Goal: Book appointment/travel/reservation

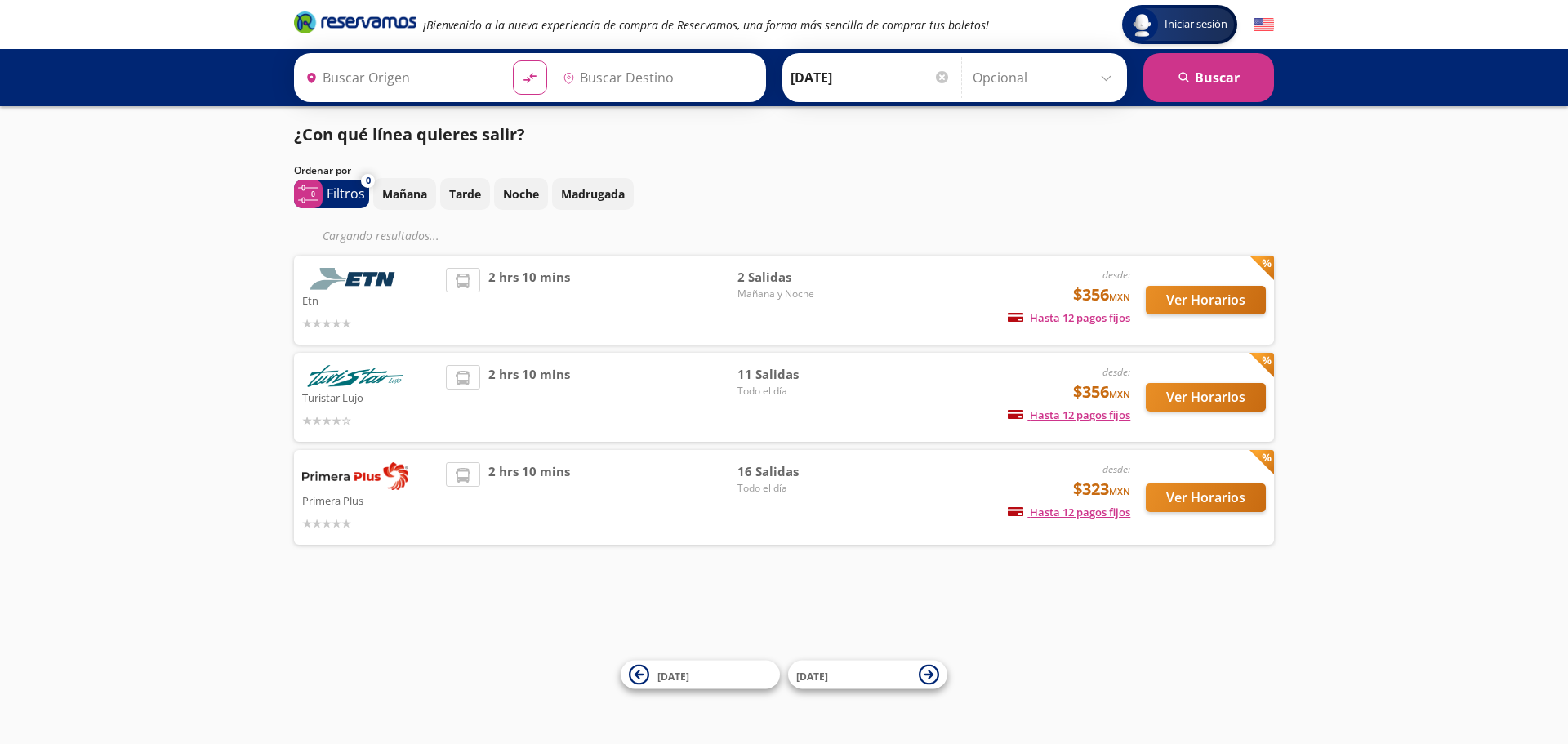
type input "[GEOGRAPHIC_DATA], [GEOGRAPHIC_DATA]"
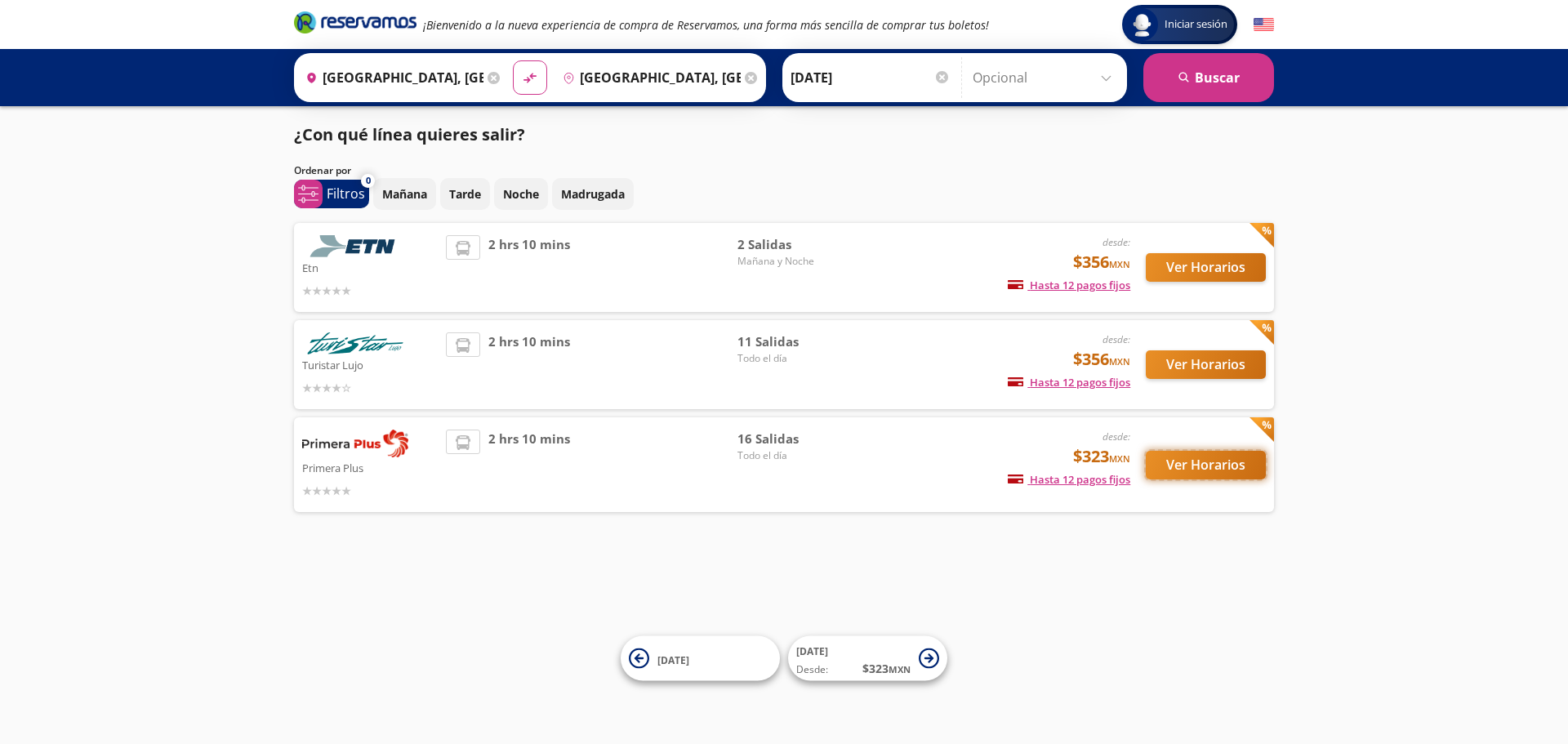
click at [1167, 470] on button "Ver Horarios" at bounding box center [1206, 465] width 120 height 29
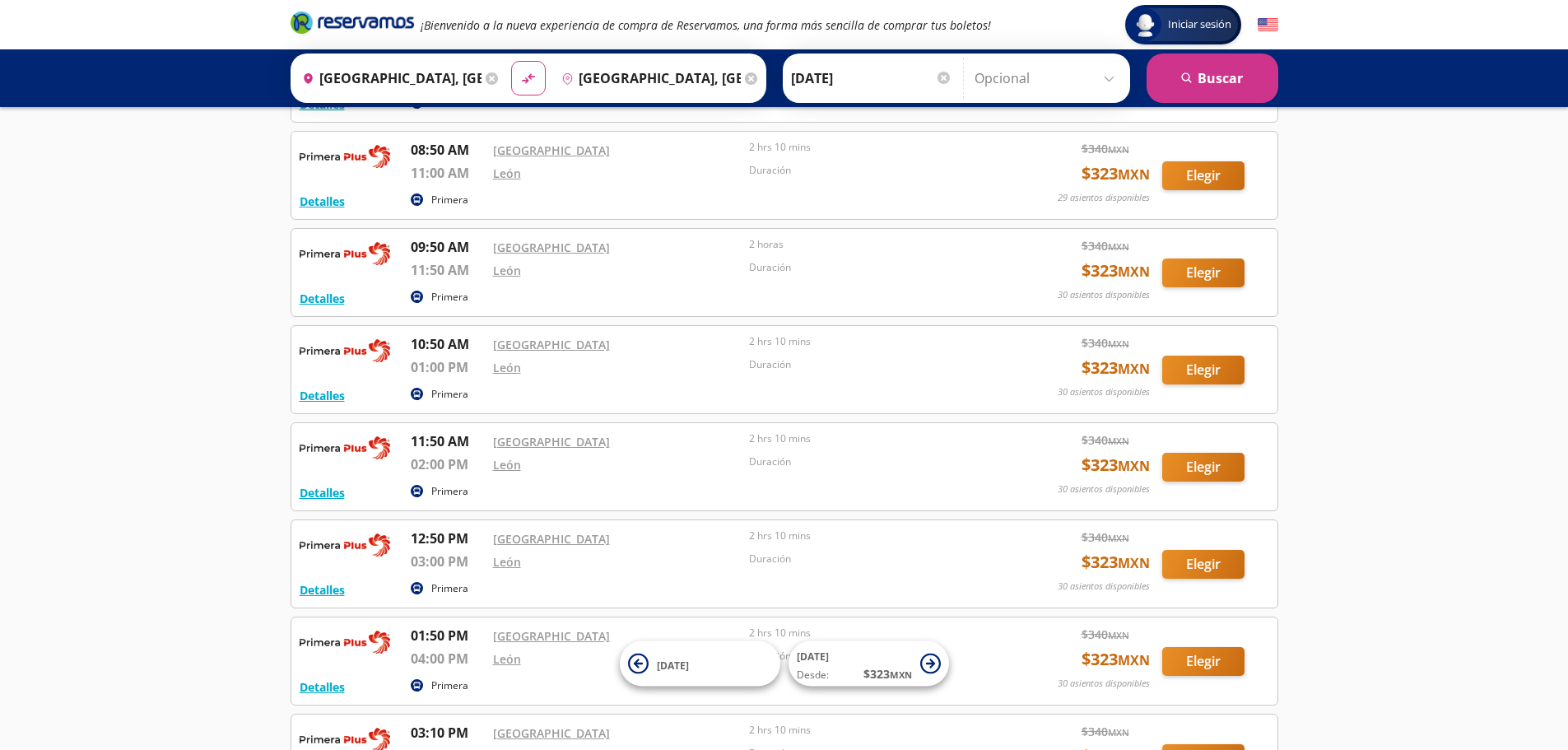
scroll to position [325, 0]
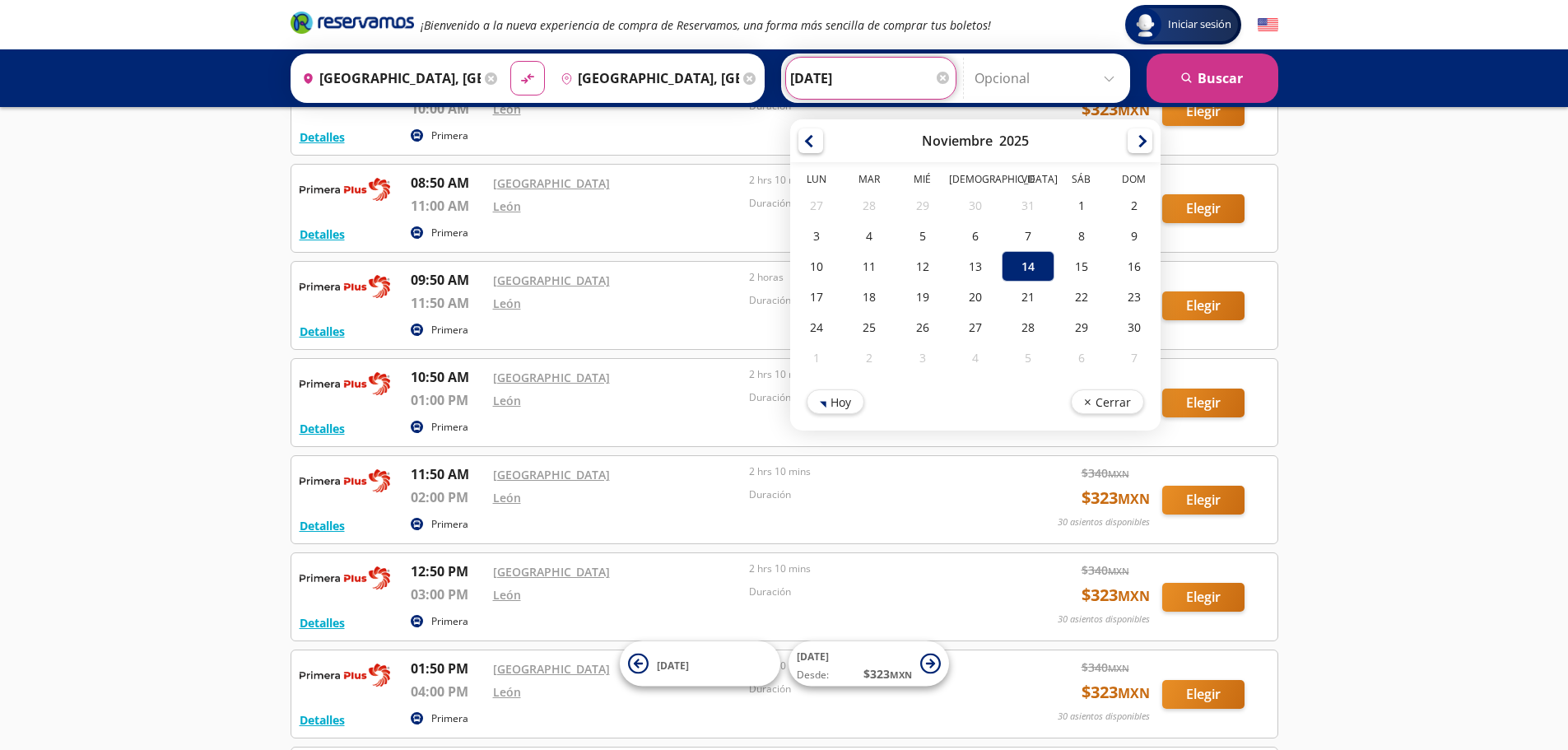
click at [866, 86] on input "[DATE]" at bounding box center [871, 79] width 162 height 41
click at [1234, 85] on button "search [GEOGRAPHIC_DATA]" at bounding box center [1212, 79] width 132 height 50
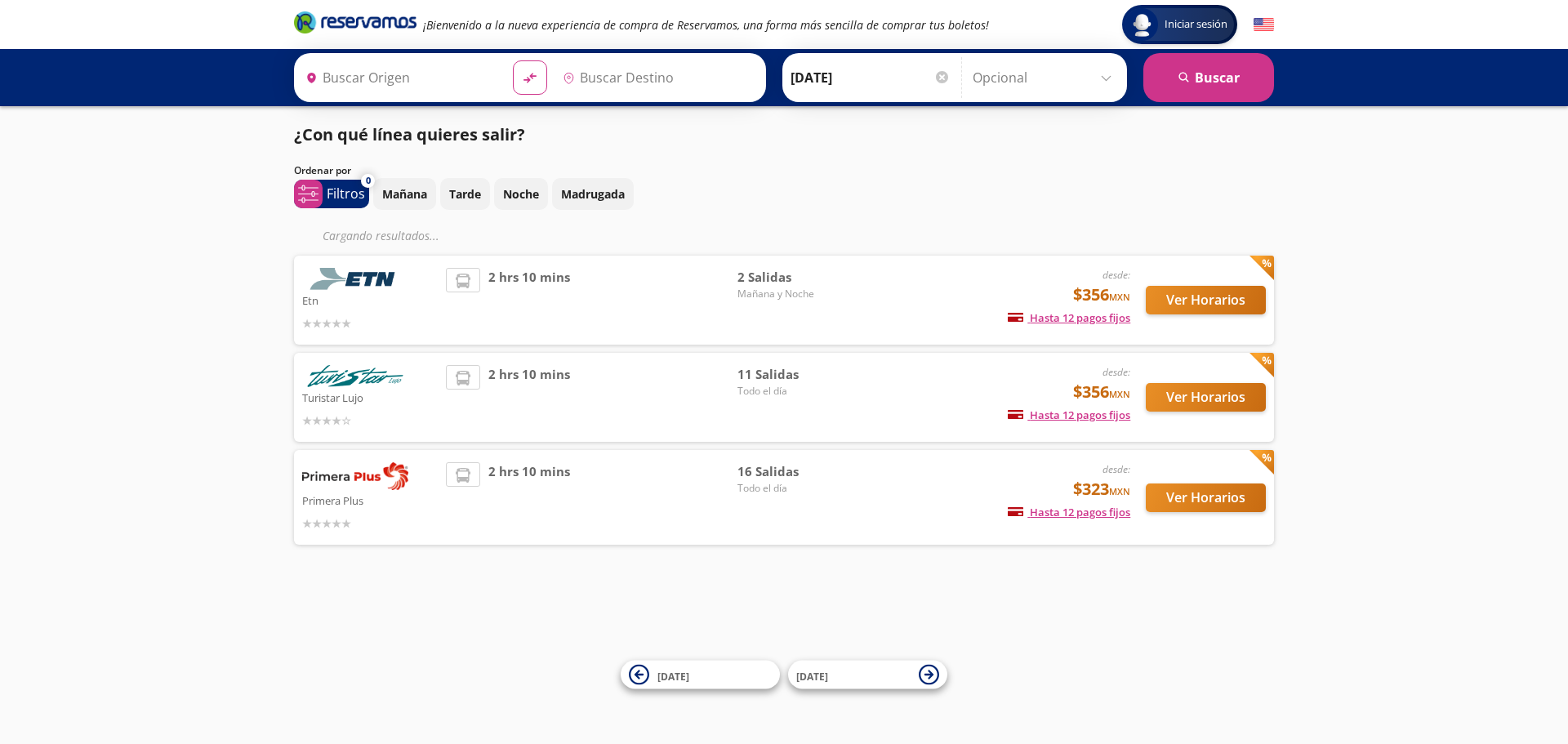
type input "[GEOGRAPHIC_DATA], [GEOGRAPHIC_DATA]"
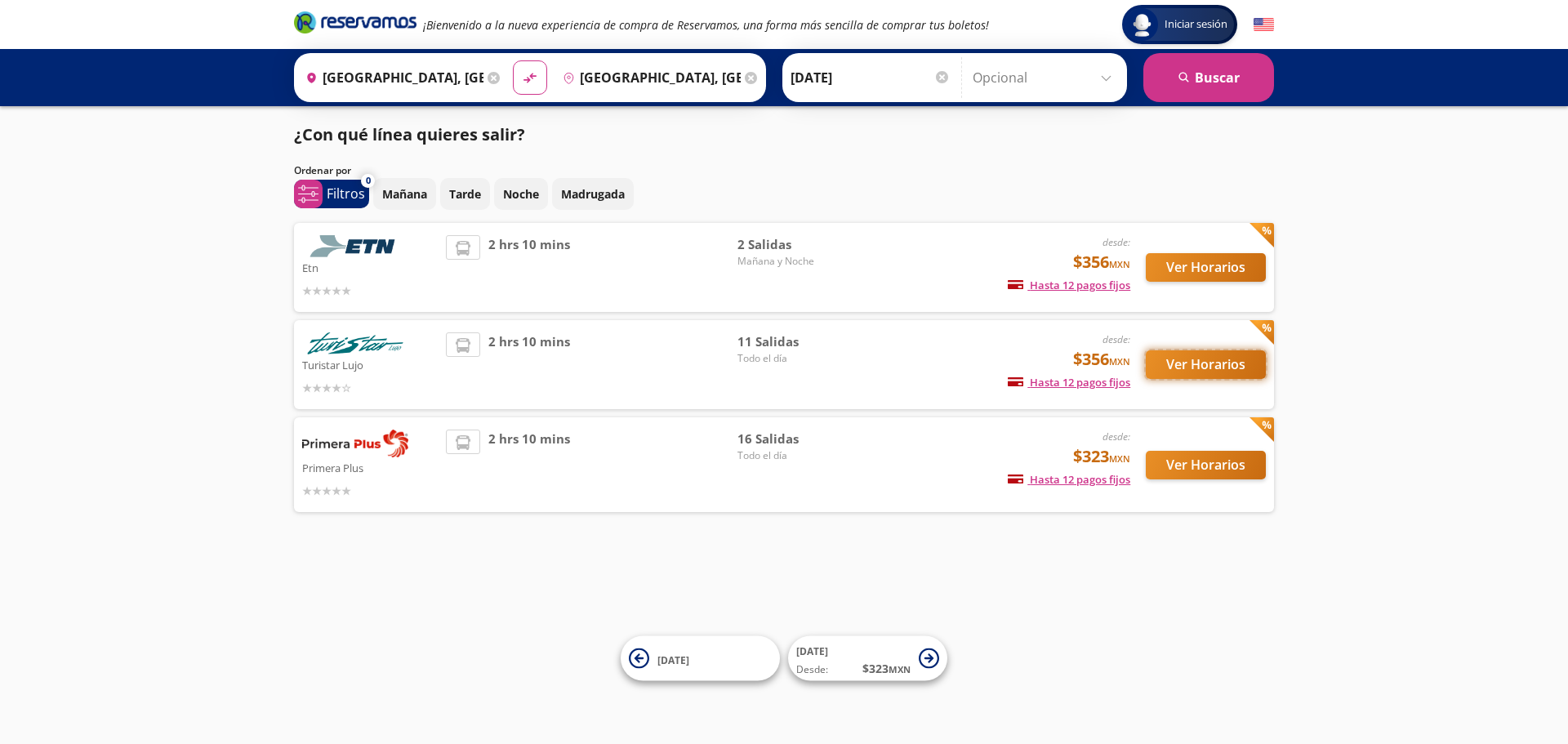
click at [1177, 366] on button "Ver Horarios" at bounding box center [1206, 364] width 120 height 29
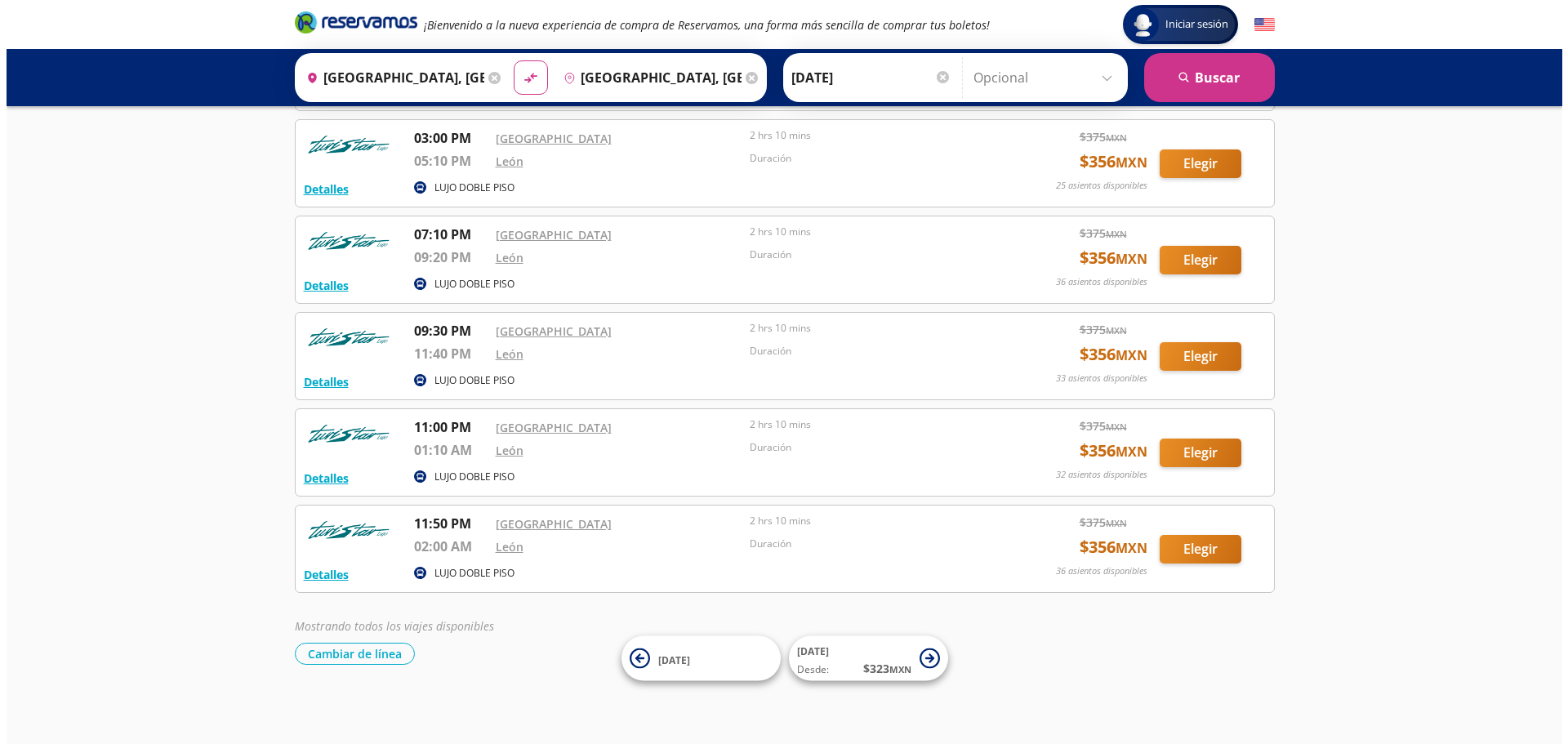
scroll to position [657, 0]
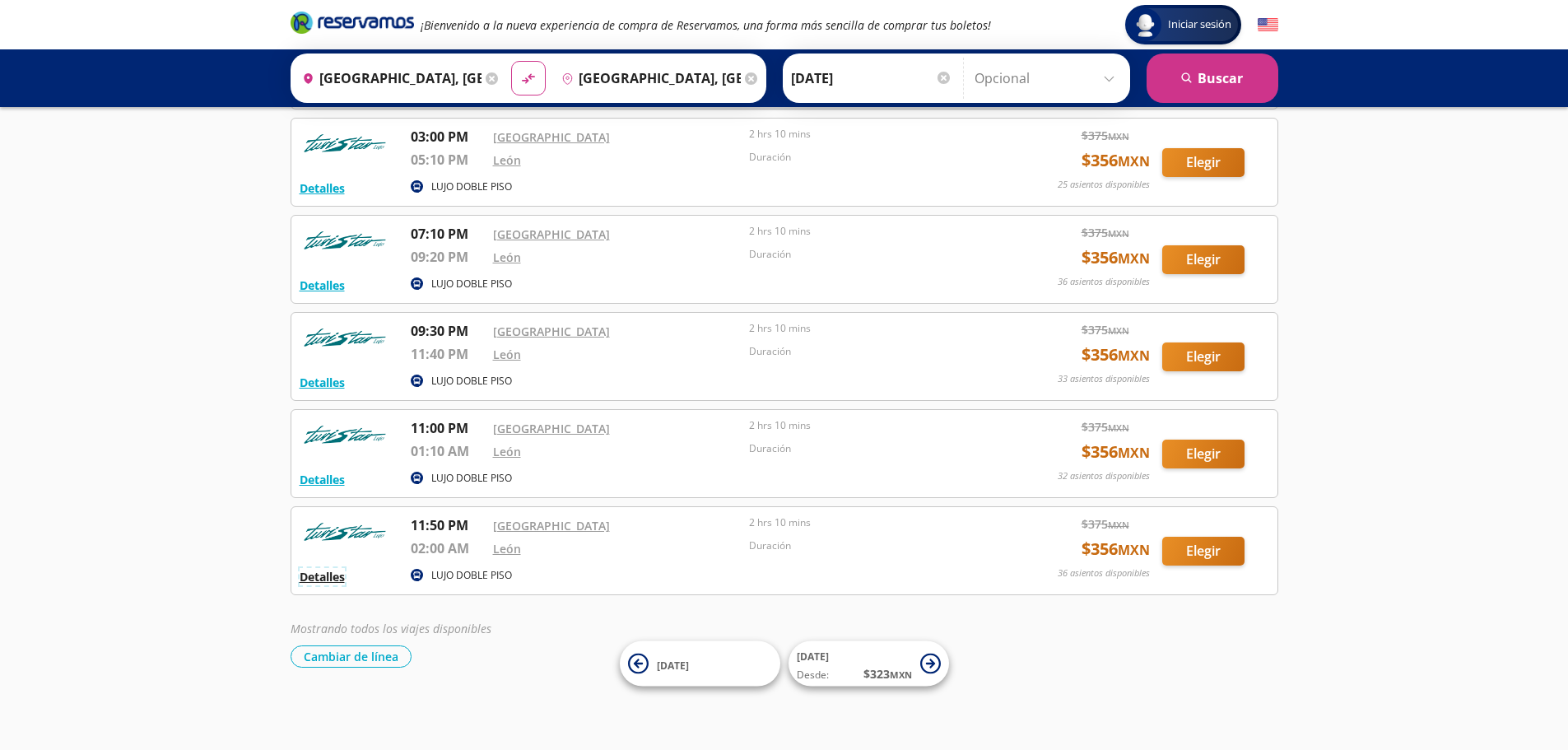
click at [338, 581] on button "Detalles" at bounding box center [322, 577] width 46 height 17
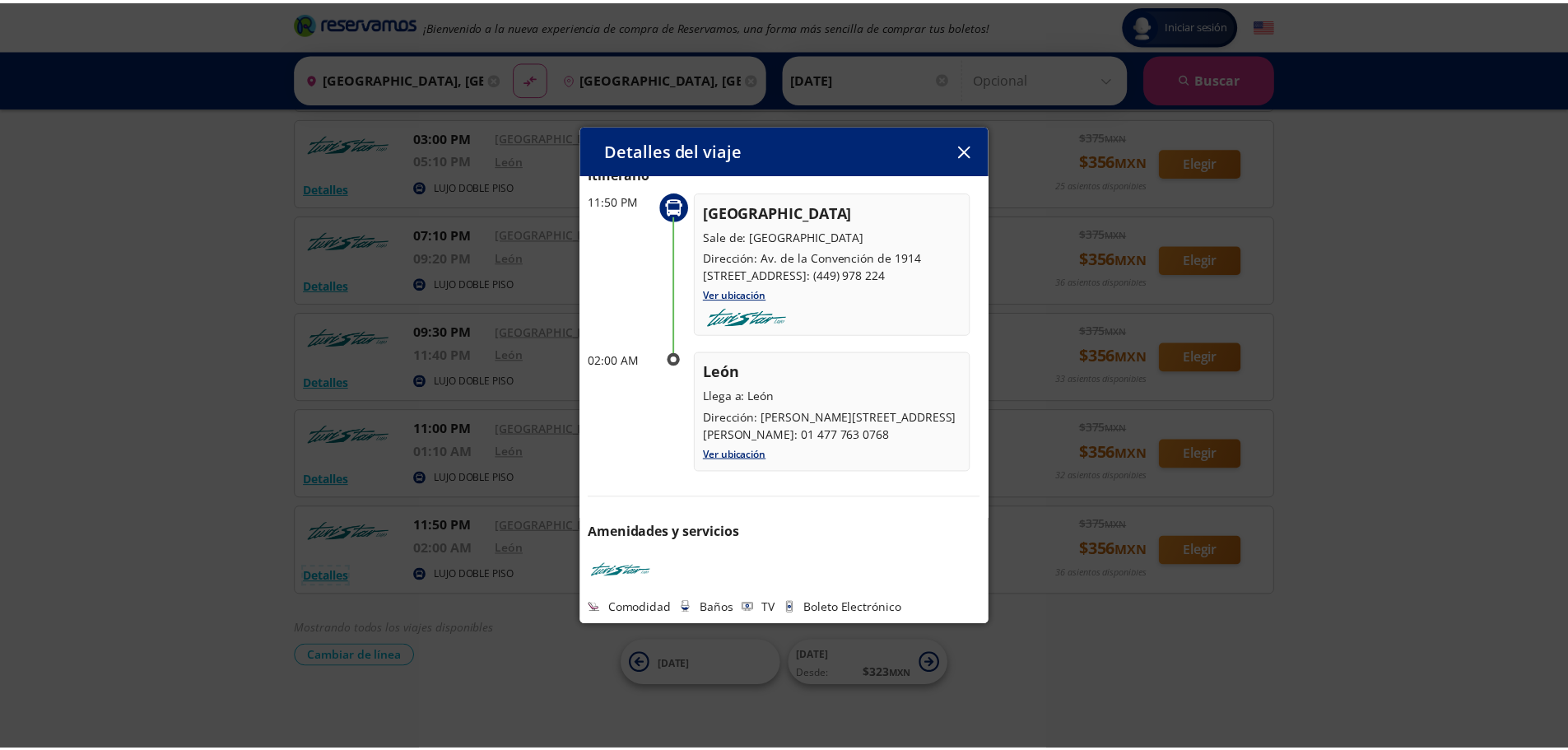
scroll to position [0, 0]
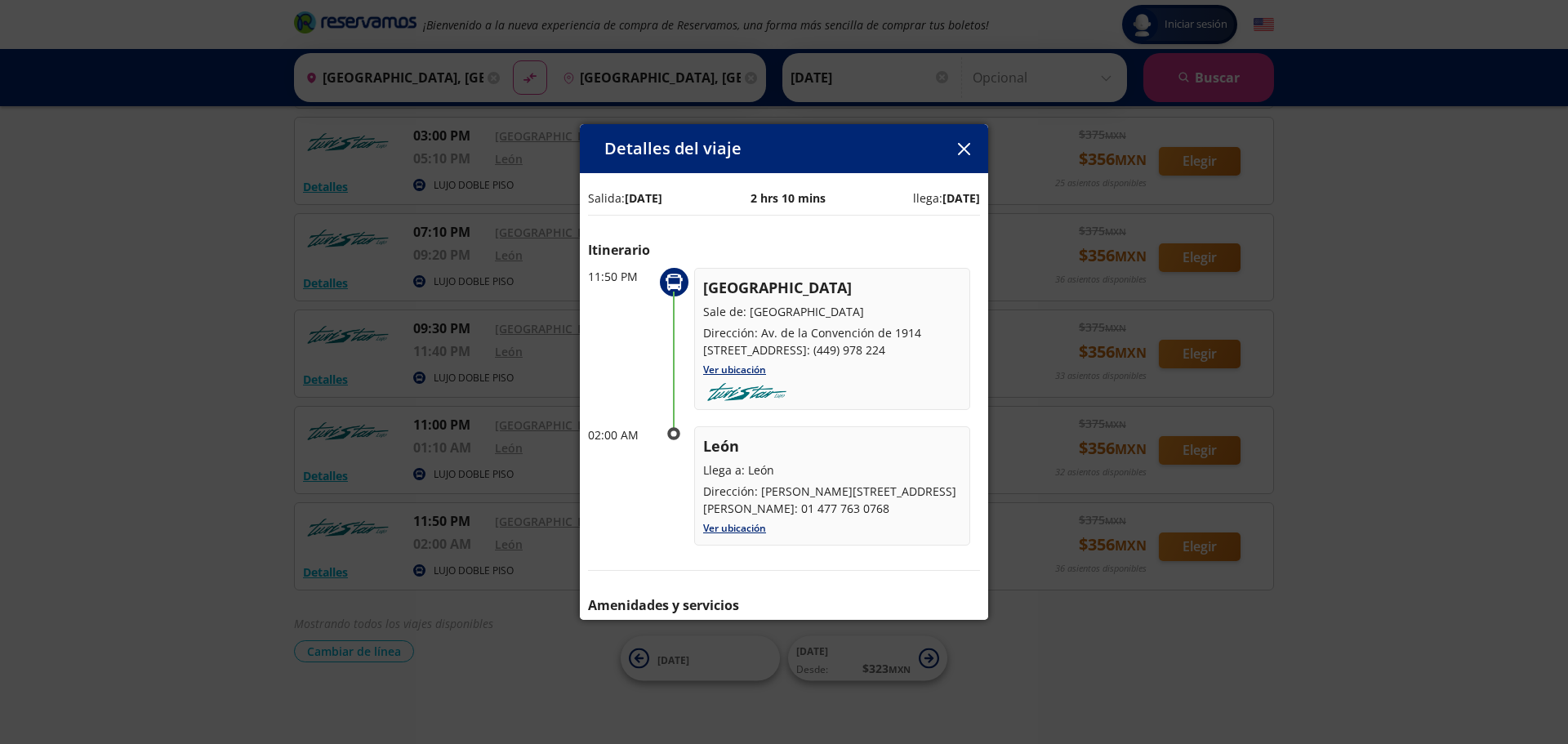
click at [963, 141] on button "button" at bounding box center [964, 149] width 25 height 25
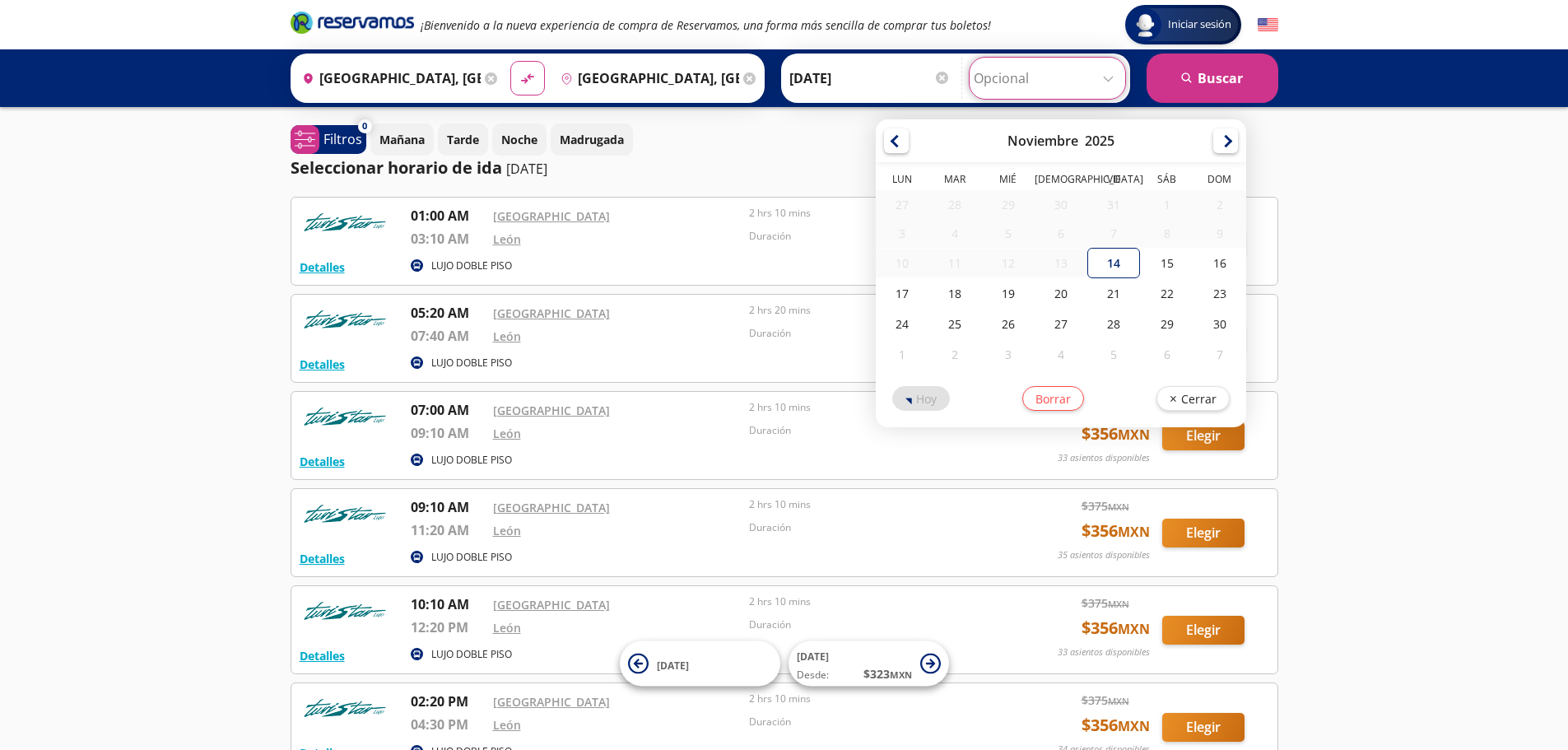
click at [1036, 77] on input "Opcional" at bounding box center [1048, 79] width 147 height 41
click at [1227, 261] on div "16" at bounding box center [1220, 263] width 53 height 31
type input "[DATE]"
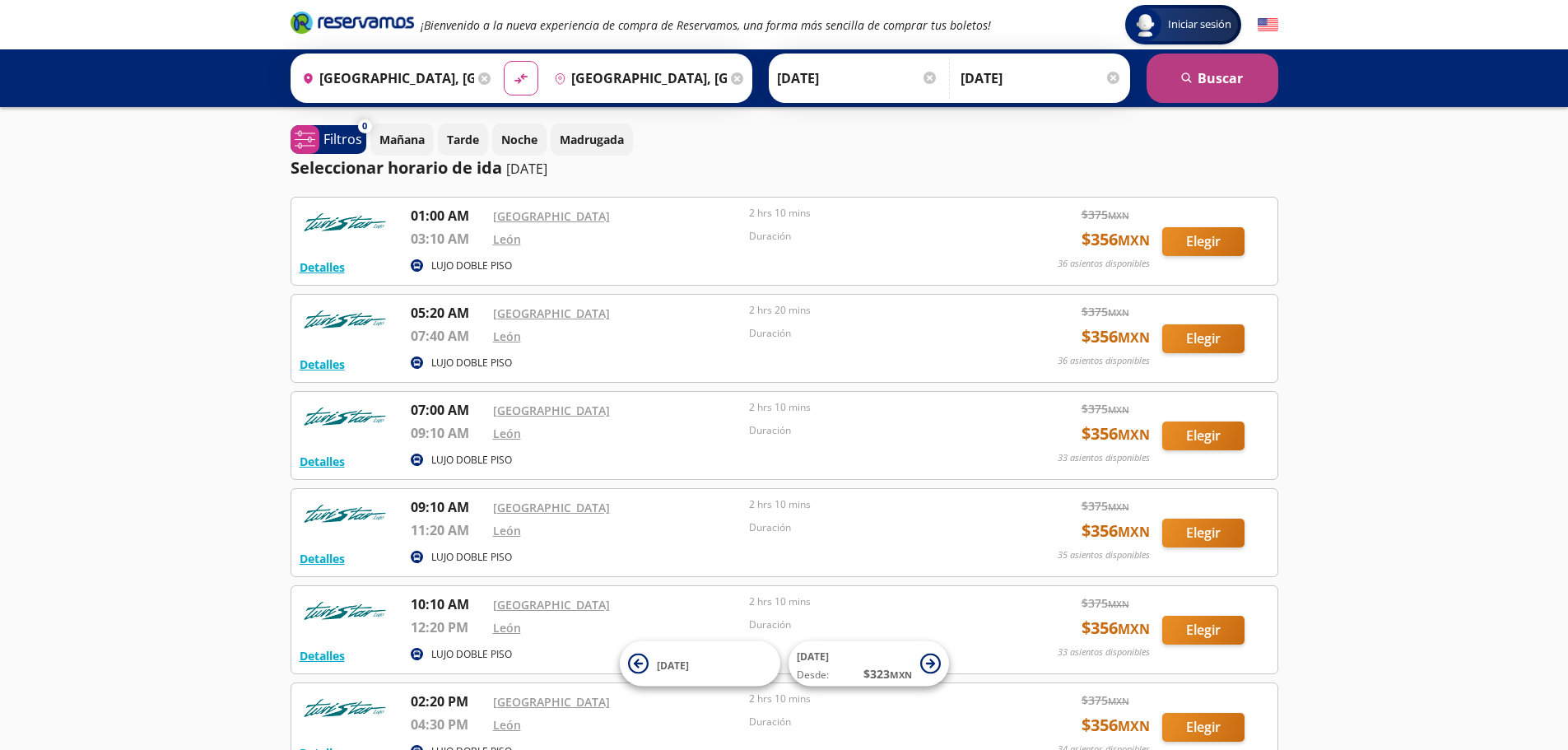
click at [1184, 81] on icon "search" at bounding box center [1187, 78] width 12 height 12
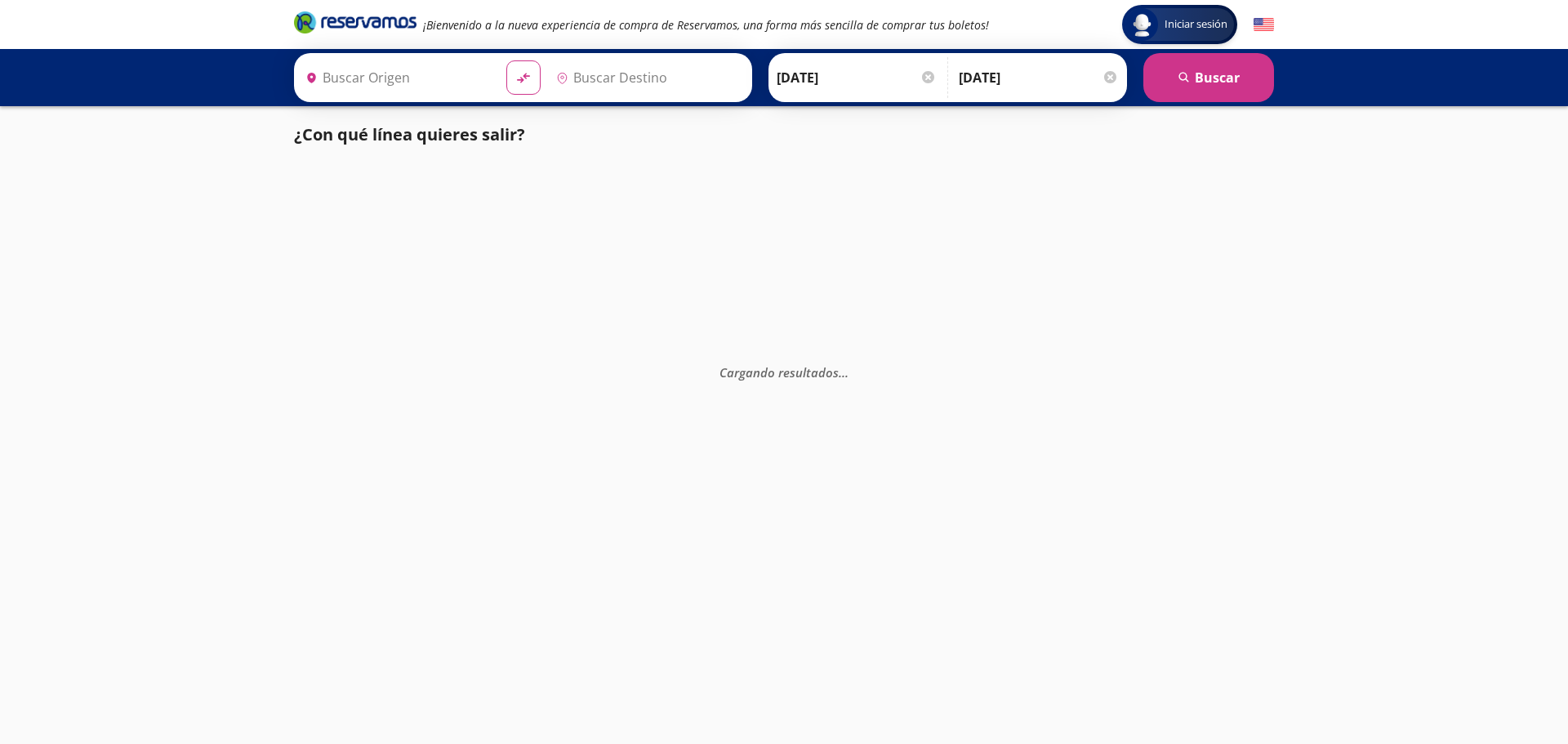
type input "[GEOGRAPHIC_DATA], [GEOGRAPHIC_DATA]"
